Goal: Information Seeking & Learning: Understand process/instructions

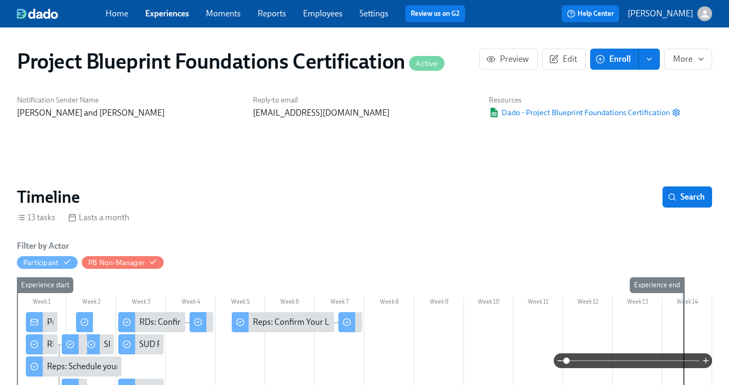
scroll to position [0, 1132]
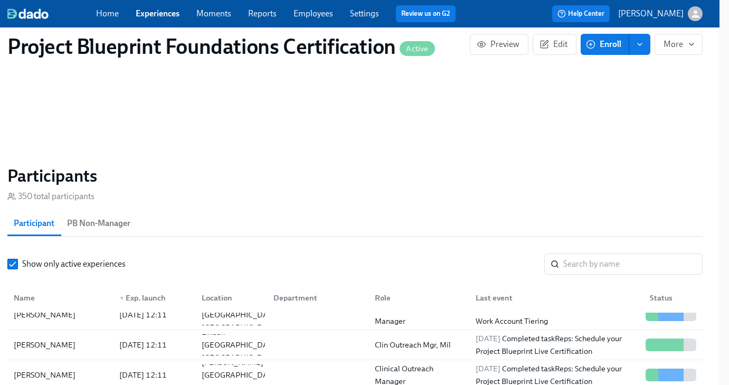
scroll to position [388, 0]
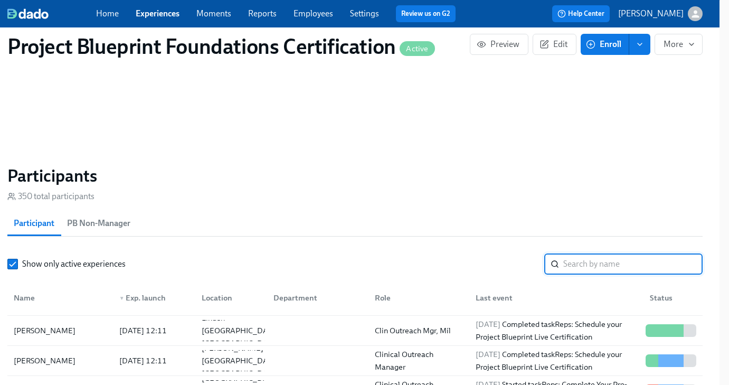
click at [567, 268] on input "search" at bounding box center [633, 264] width 139 height 21
type input "kass"
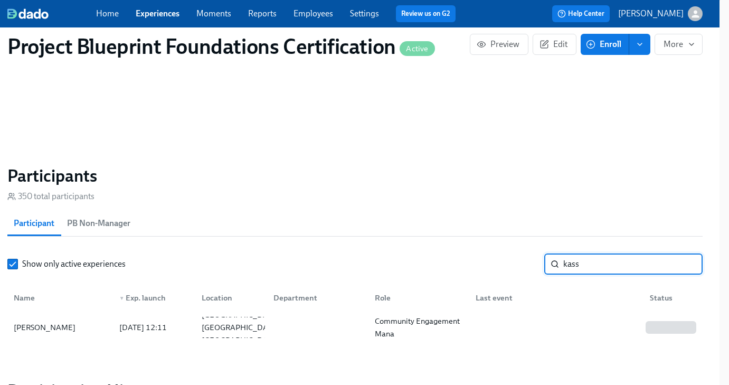
click at [684, 262] on input "kass" at bounding box center [633, 264] width 139 height 21
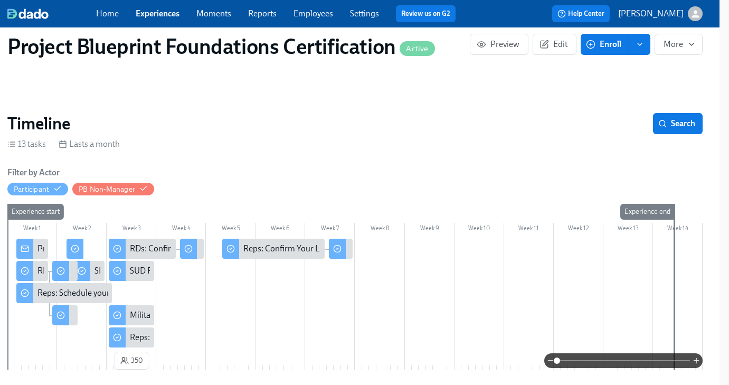
scroll to position [142, 10]
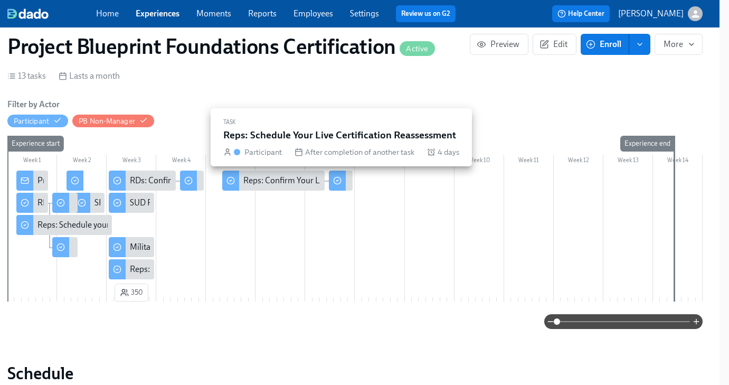
click at [345, 182] on div at bounding box center [337, 181] width 17 height 20
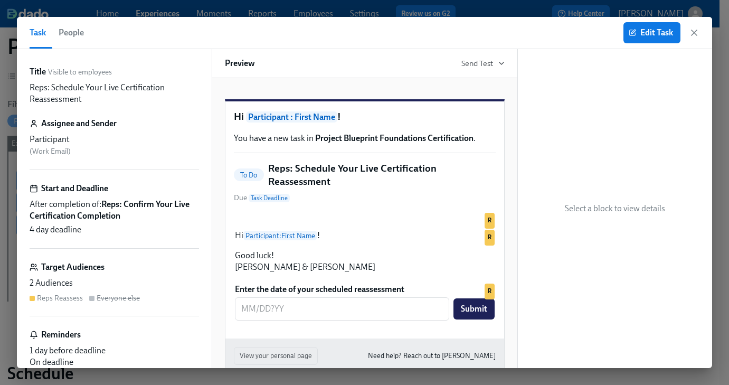
scroll to position [114, 0]
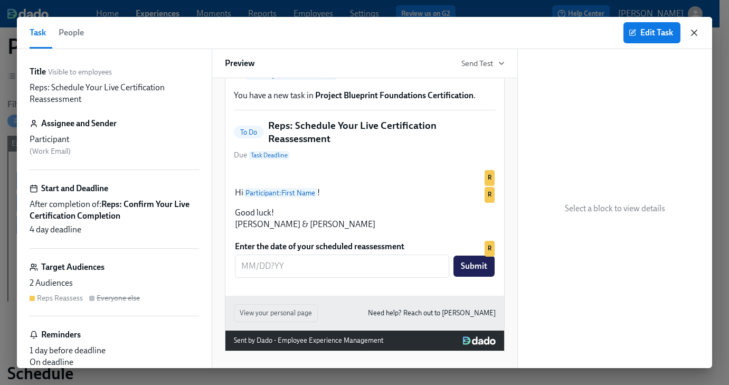
click at [692, 36] on icon "button" at bounding box center [694, 32] width 11 height 11
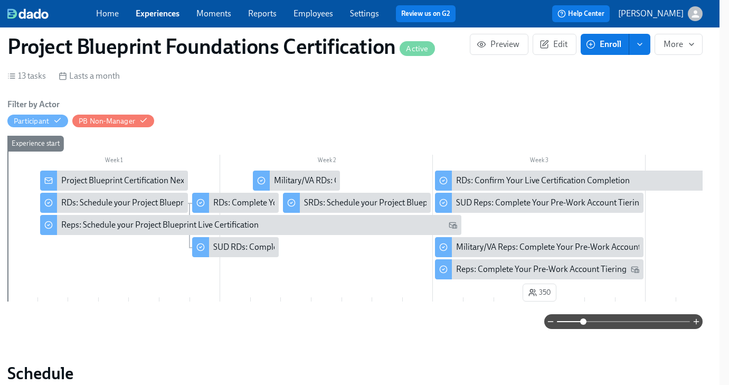
drag, startPoint x: 559, startPoint y: 321, endPoint x: 583, endPoint y: 321, distance: 23.2
click at [583, 321] on span at bounding box center [583, 321] width 6 height 6
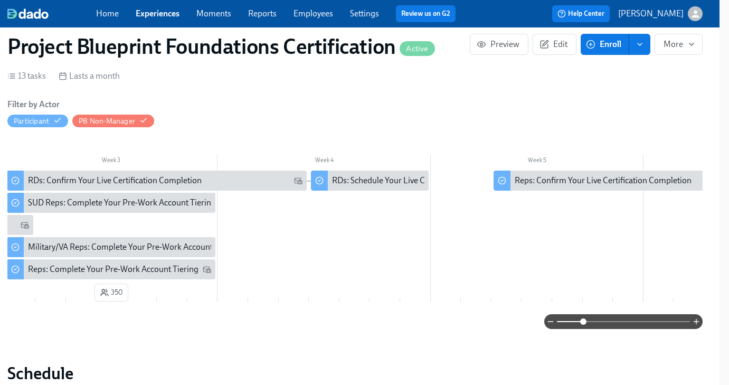
scroll to position [0, 380]
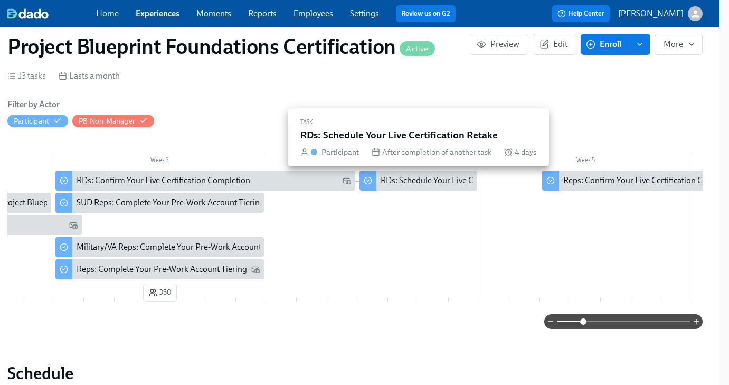
click at [412, 179] on div "RDs: Schedule Your Live Certification Retake" at bounding box center [460, 181] width 158 height 12
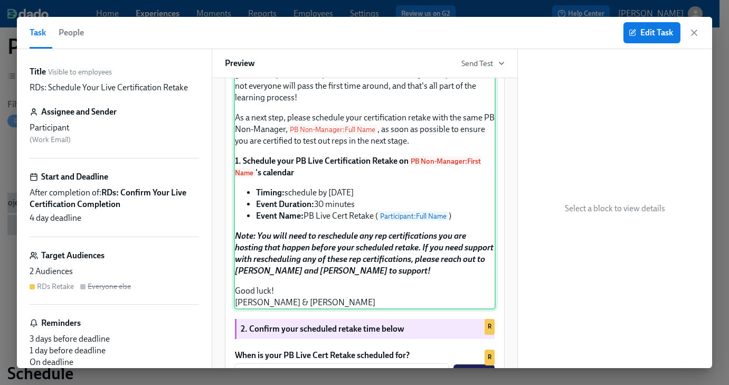
scroll to position [204, 0]
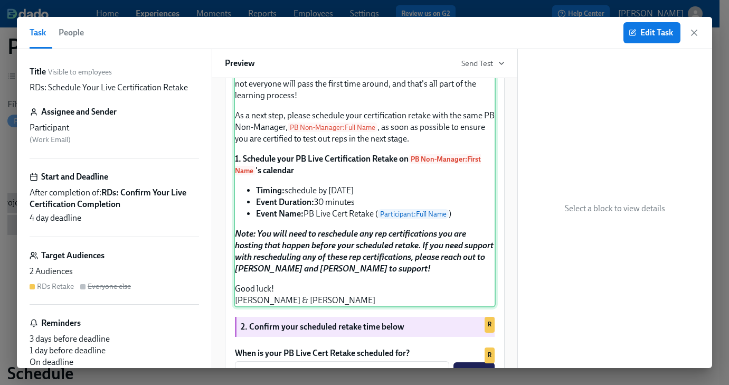
click at [237, 186] on div "Hi Participant : First Name ! Thank you for your commitment to learning the Pro…" at bounding box center [365, 159] width 262 height 297
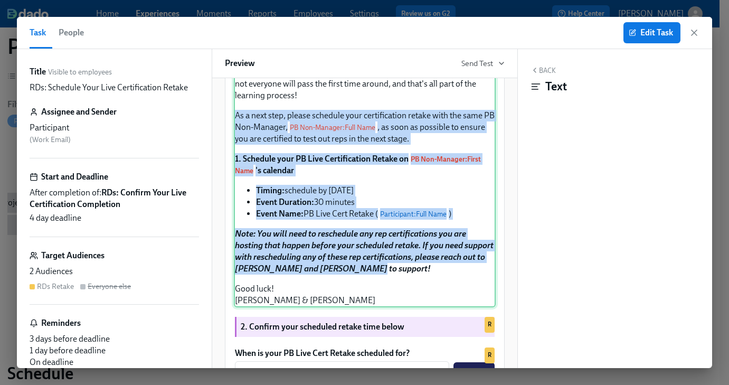
drag, startPoint x: 236, startPoint y: 186, endPoint x: 376, endPoint y: 343, distance: 209.9
click at [376, 307] on div "Hi Participant : First Name ! Thank you for your commitment to learning the Pro…" at bounding box center [365, 159] width 262 height 297
copy div "As a next step, please schedule your certification retake with the same PB Non-…"
click at [690, 35] on icon "button" at bounding box center [694, 32] width 11 height 11
